Goal: Information Seeking & Learning: Check status

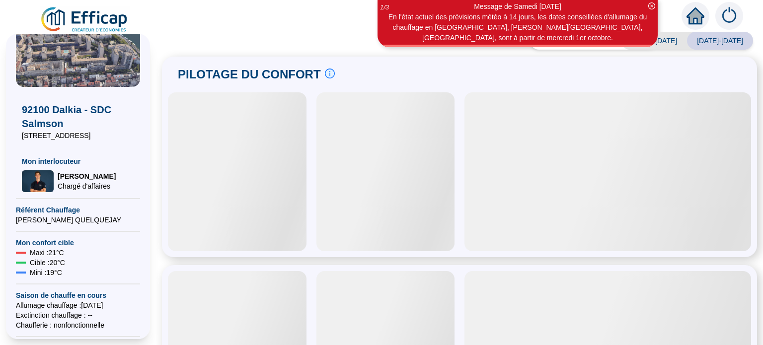
scroll to position [50, 0]
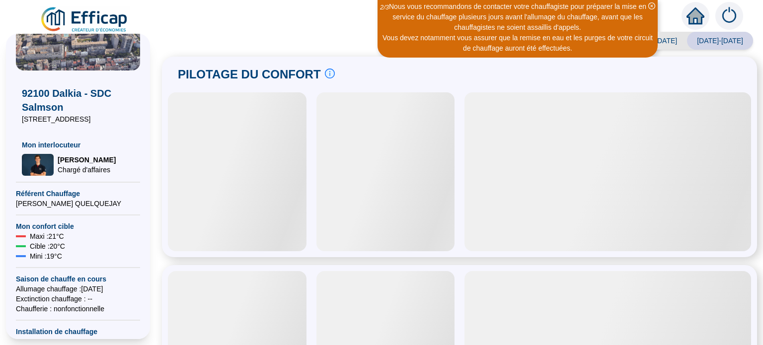
click at [648, 5] on icon "close-circle" at bounding box center [651, 5] width 7 height 7
click at [652, 7] on icon "close-circle" at bounding box center [651, 5] width 7 height 7
click at [651, 5] on icon "close-circle" at bounding box center [651, 5] width 7 height 7
click at [266, 212] on div at bounding box center [237, 171] width 139 height 159
click at [719, 82] on body "Nous vous recommandons de contacter votre chauffagiste pour préparer la mise en…" at bounding box center [381, 172] width 763 height 345
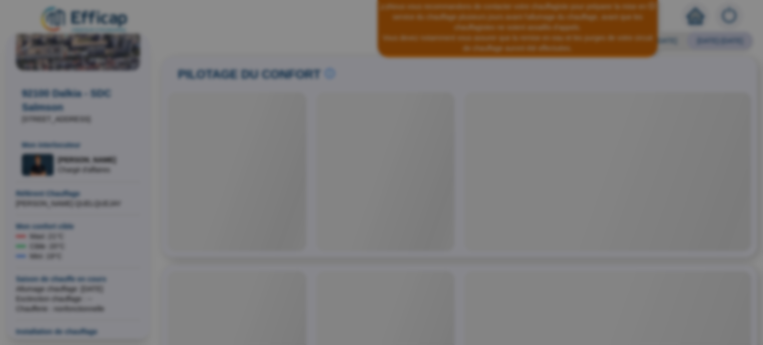
scroll to position [0, 0]
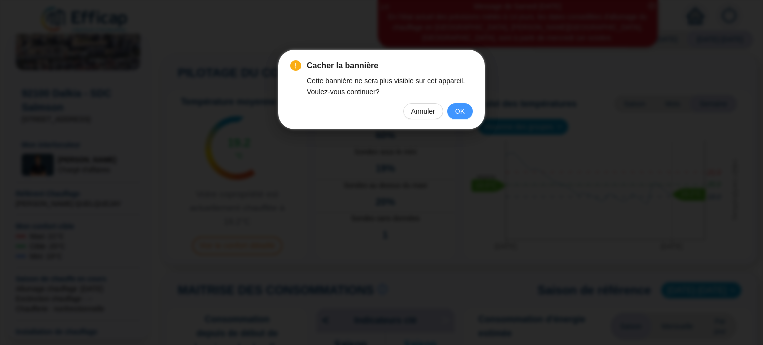
click at [461, 106] on span "OK" at bounding box center [460, 111] width 10 height 11
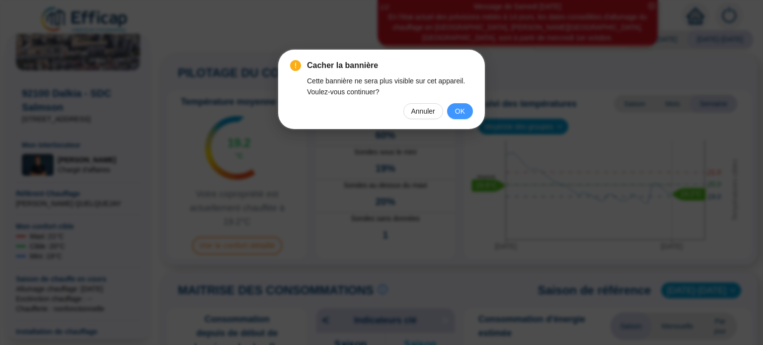
click at [464, 103] on button "OK" at bounding box center [460, 111] width 26 height 16
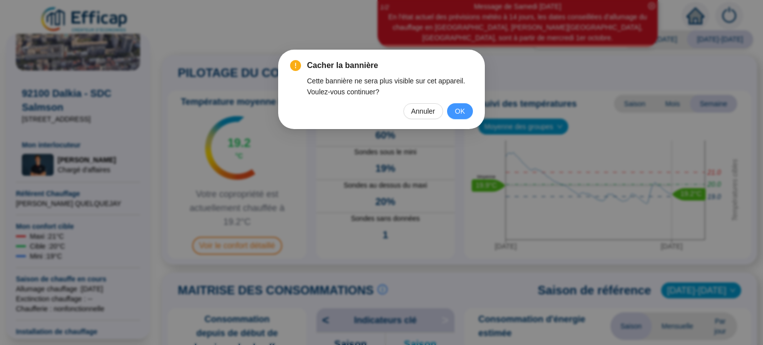
click at [457, 109] on span "OK" at bounding box center [460, 111] width 10 height 11
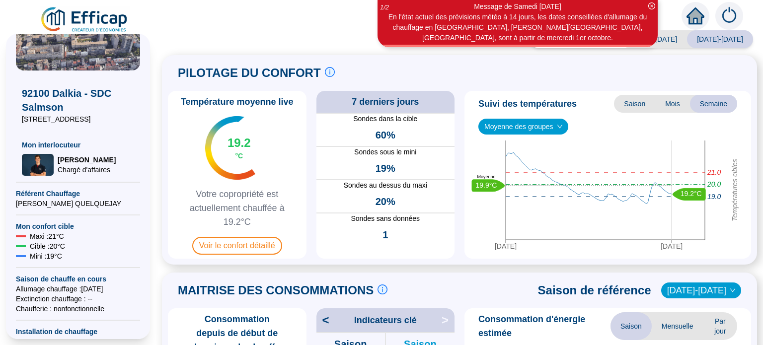
click at [649, 6] on icon "close-circle" at bounding box center [651, 5] width 7 height 7
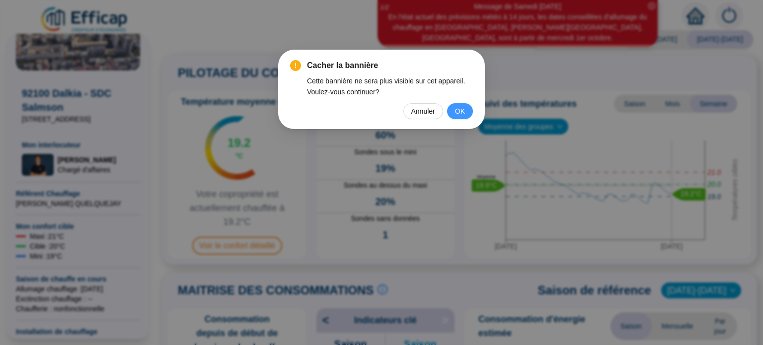
click at [460, 109] on span "OK" at bounding box center [460, 111] width 10 height 11
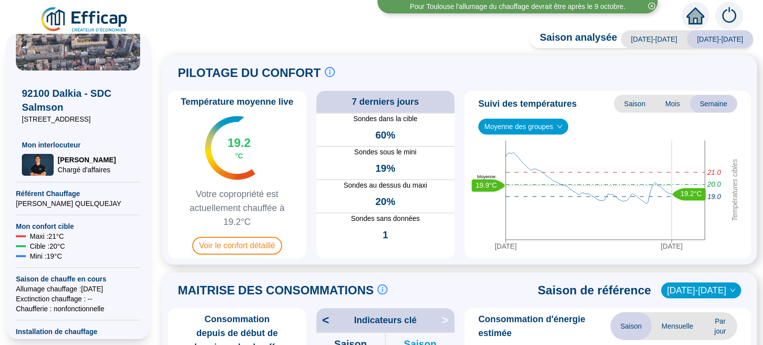
click at [542, 122] on span "Moyenne des groupes" at bounding box center [523, 126] width 78 height 15
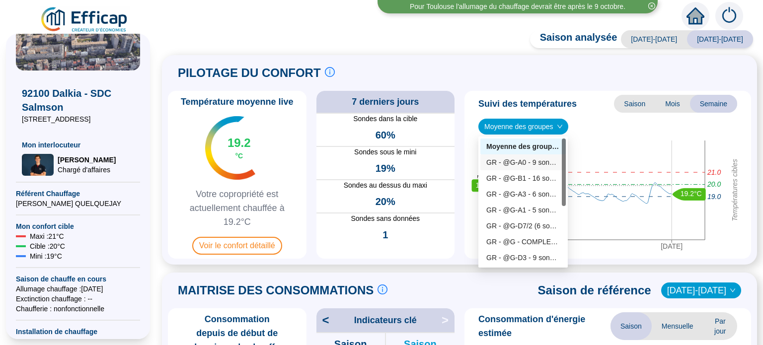
click at [538, 163] on div "GR - @G-A0 - 9 sondes" at bounding box center [522, 162] width 73 height 10
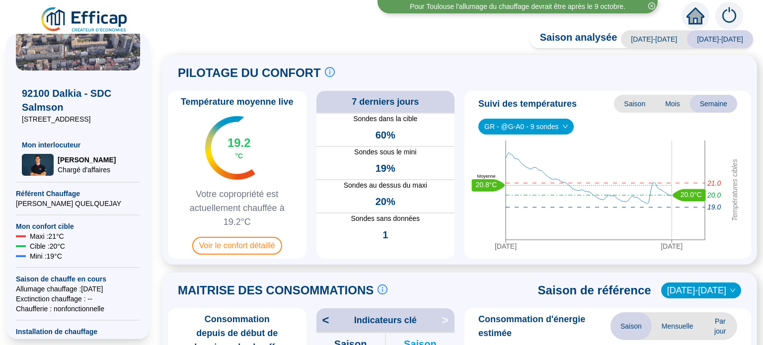
click at [536, 129] on span "GR - @G-A0 - 9 sondes" at bounding box center [525, 126] width 83 height 15
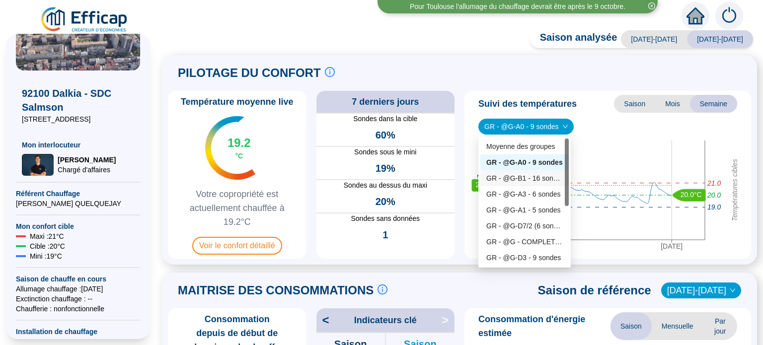
click at [536, 178] on div "GR - @G-B1 - 16 sondes" at bounding box center [524, 178] width 76 height 10
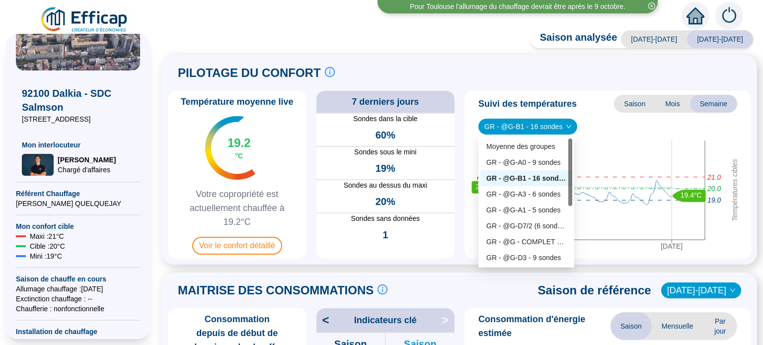
click at [536, 127] on span "GR - @G-B1 - 16 sondes" at bounding box center [527, 126] width 87 height 15
click at [541, 195] on div "GR - @G-A3 - 6 sondes" at bounding box center [526, 194] width 80 height 10
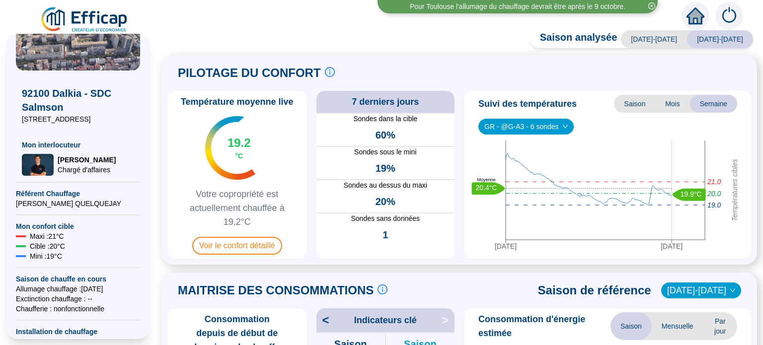
click at [539, 127] on span "GR - @G-A3 - 6 sondes" at bounding box center [525, 126] width 83 height 15
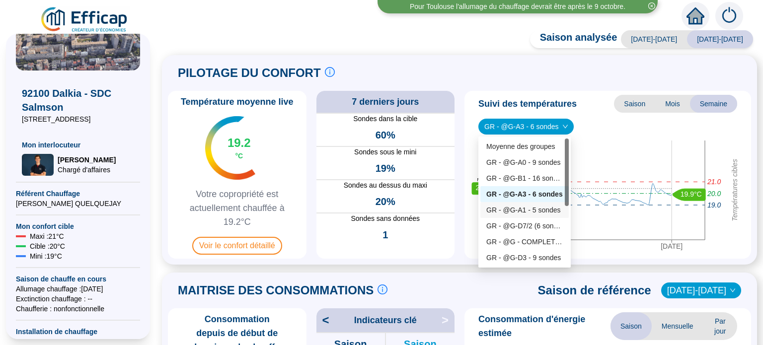
click at [539, 207] on div "GR - @G-A1 - 5 sondes" at bounding box center [524, 210] width 76 height 10
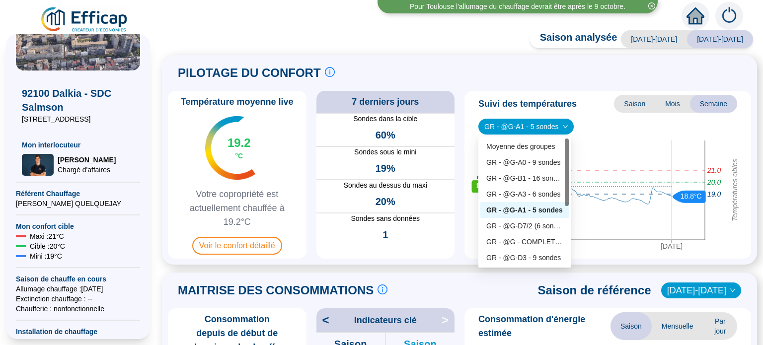
click at [524, 125] on span "GR - @G-A1 - 5 sondes" at bounding box center [525, 126] width 83 height 15
click at [546, 227] on div "GR - @G-D7/2 (6 sondes)" at bounding box center [524, 226] width 76 height 10
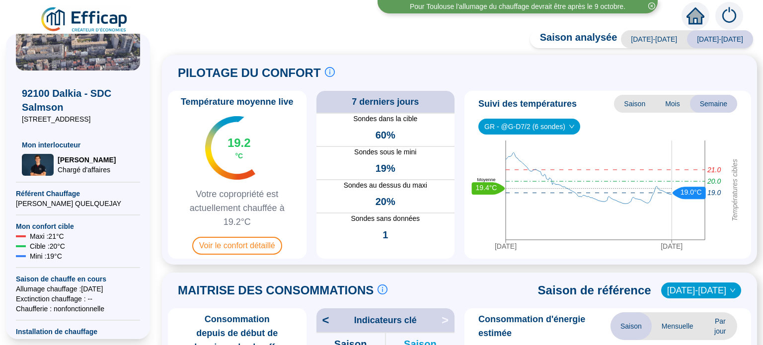
click at [532, 117] on div "Suivi des températures Saison Mois Semaine GR - @G-D7/2 (6 sondes) GR - @G-D7/2…" at bounding box center [607, 175] width 287 height 168
click at [534, 124] on span "GR - @G-D7/2 (6 sondes)" at bounding box center [529, 126] width 90 height 15
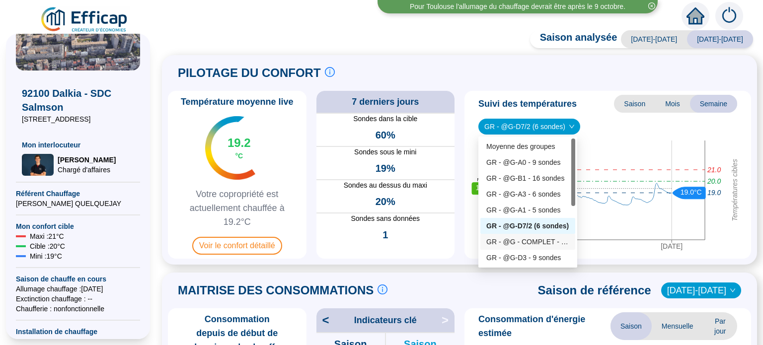
click at [528, 239] on div "GR - @G - COMPLET - 109 sondes" at bounding box center [527, 242] width 83 height 10
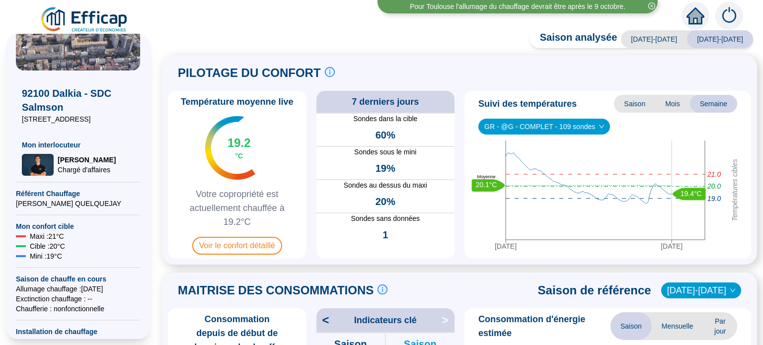
click at [530, 115] on div "Suivi des températures Saison Mois Semaine GR - @G - COMPLET - 109 sondes GR - …" at bounding box center [607, 175] width 287 height 168
click at [531, 122] on span "GR - @G - COMPLET - 109 sondes" at bounding box center [544, 126] width 120 height 15
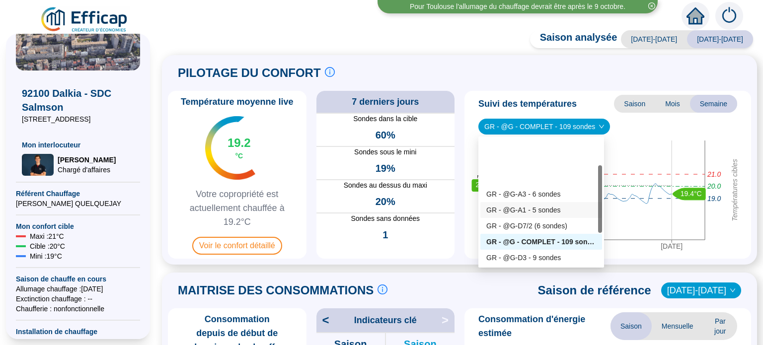
scroll to position [50, 0]
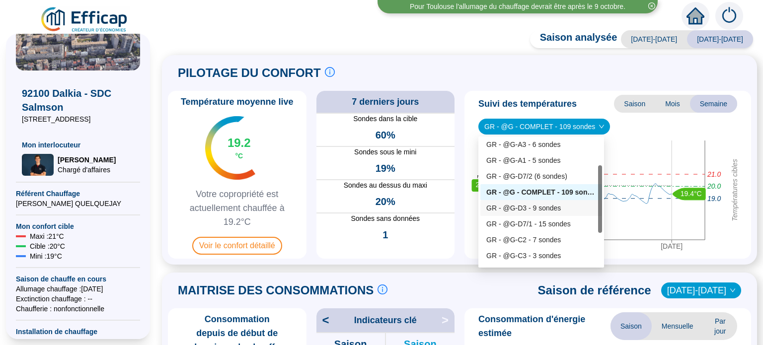
click at [532, 210] on div "GR - @G-D3 - 9 sondes" at bounding box center [541, 208] width 110 height 10
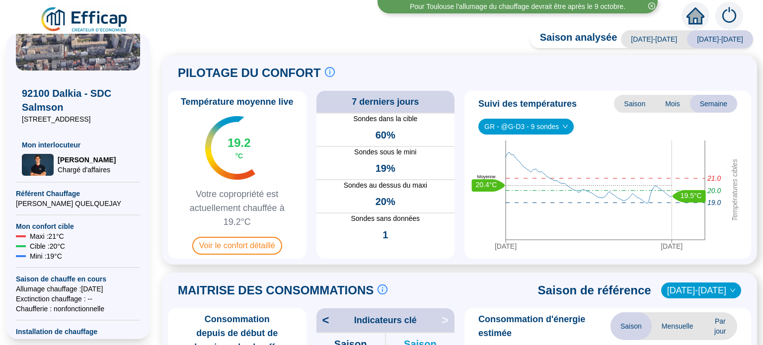
click at [543, 137] on div "Suivi des températures Saison Mois Semaine GR - @G-D3 - 9 sondes GR - @G-D3 - 9…" at bounding box center [607, 175] width 287 height 168
click at [547, 134] on div "GR - @G-D3 - 9 sondes" at bounding box center [525, 127] width 95 height 16
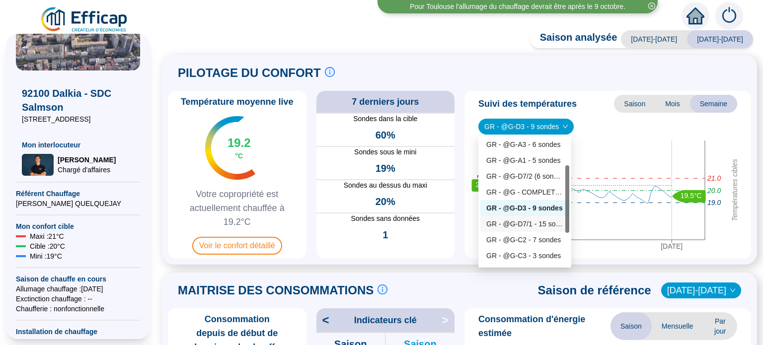
click at [540, 223] on div "GR - @G-D7/1 - 15 sondes" at bounding box center [524, 224] width 77 height 10
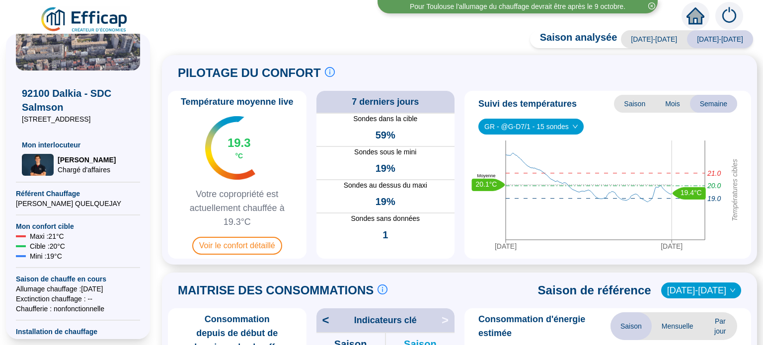
click at [719, 97] on span "Semaine" at bounding box center [713, 104] width 47 height 18
click at [627, 101] on span "Saison" at bounding box center [634, 104] width 41 height 18
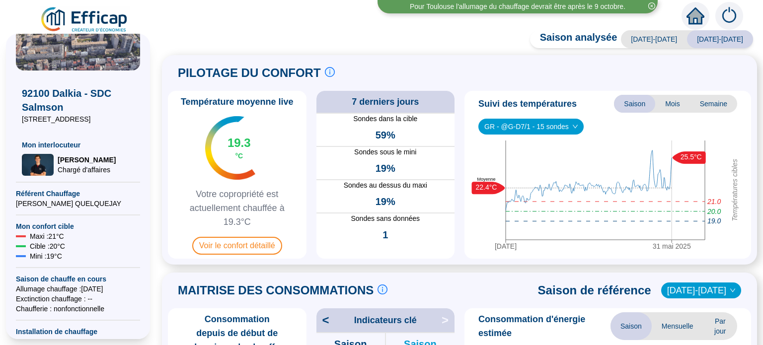
click at [668, 105] on span "Mois" at bounding box center [672, 104] width 35 height 18
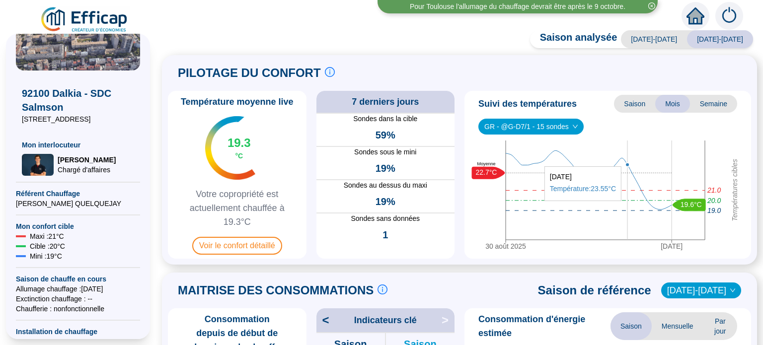
click at [698, 105] on span "Semaine" at bounding box center [713, 104] width 47 height 18
click at [707, 102] on span "Semaine" at bounding box center [713, 104] width 47 height 18
